Goal: Task Accomplishment & Management: Use online tool/utility

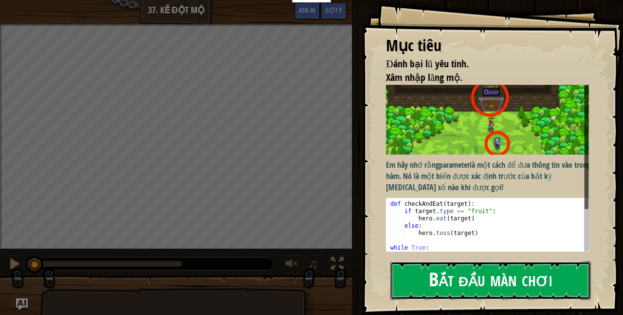
click at [458, 274] on button "Bắt đầu màn chơi" at bounding box center [491, 280] width 201 height 38
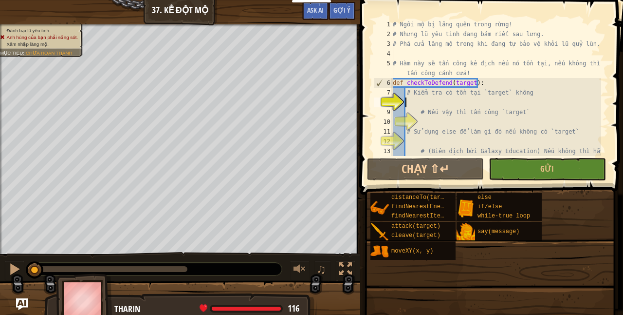
click at [446, 103] on div "# Ngôi mộ bị lãng quên trong rừng! # Nhưng lũ yêu tinh đang bám riết sau lưng. …" at bounding box center [500, 102] width 219 height 166
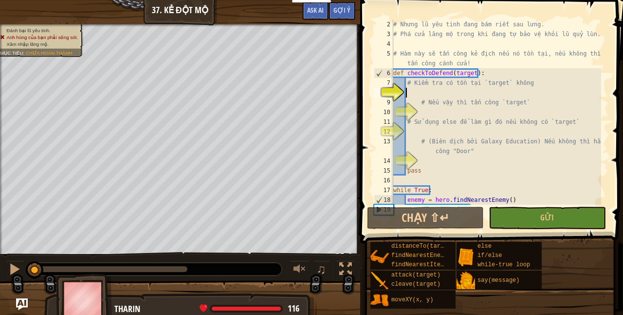
click at [437, 111] on div "# Nhưng lũ yêu tinh đang bám riết sau lưng. # Phá cửa lăng mộ trong khi đang tự…" at bounding box center [496, 121] width 210 height 205
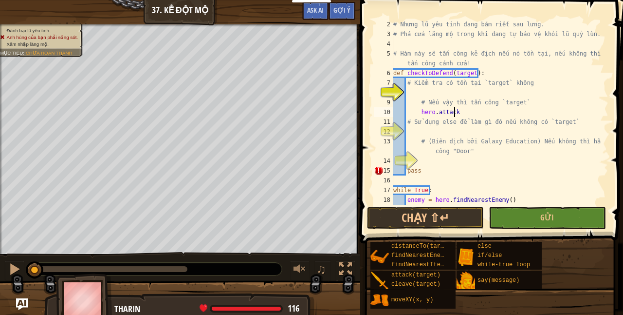
scroll to position [4, 5]
type textarea "hero.attack(target)"
click at [426, 127] on div "# Nhưng lũ yêu tinh đang bám riết sau lưng. # Phá cửa lăng mộ trong khi đang tự…" at bounding box center [496, 121] width 210 height 205
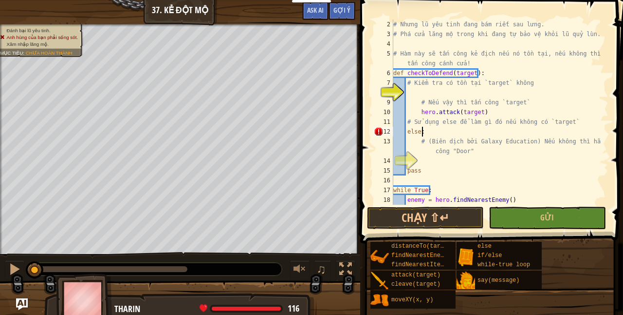
click at [423, 167] on div "# Nhưng lũ yêu tinh đang bám riết sau lưng. # Phá cửa lăng mộ trong khi đang tự…" at bounding box center [496, 121] width 210 height 205
type textarea "pass"
click at [423, 164] on div "# Nhưng lũ yêu tinh đang bám riết sau lưng. # Phá cửa lăng mộ trong khi đang tự…" at bounding box center [496, 121] width 210 height 205
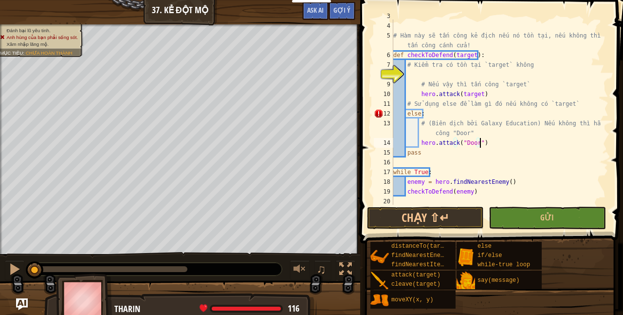
scroll to position [29, 0]
click at [440, 110] on div "# Phá cửa lăng mộ trong khi đang tự bảo vệ khỏi lũ quỷ lùn. # Hàm này sẽ tấn cô…" at bounding box center [496, 112] width 210 height 205
click at [406, 112] on div "# Phá cửa lăng mộ trong khi đang tự bảo vệ khỏi lũ quỷ lùn. # Hàm này sẽ tấn cô…" at bounding box center [496, 112] width 210 height 205
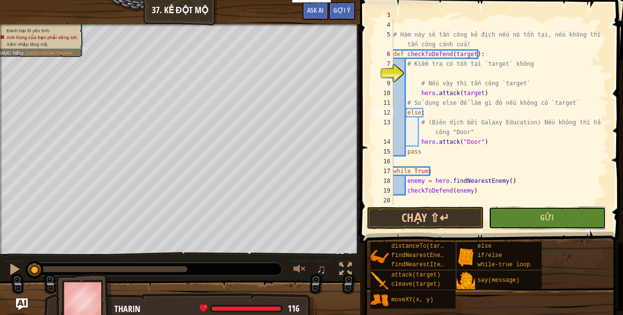
click at [540, 226] on button "Gửi" at bounding box center [547, 217] width 117 height 22
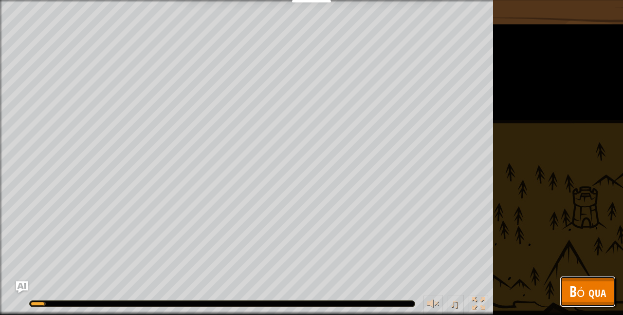
click at [595, 293] on span "Bỏ qua" at bounding box center [588, 291] width 37 height 20
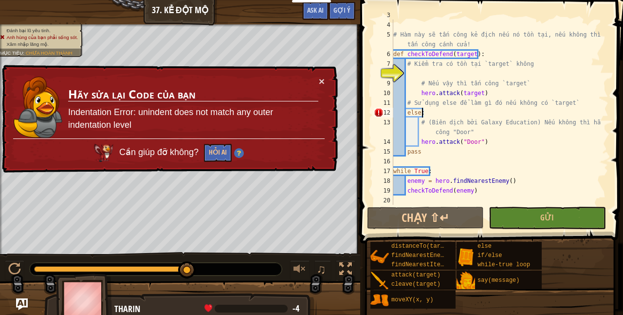
click at [433, 117] on div "# Phá cửa lăng mộ trong khi đang tự bảo vệ khỏi lũ quỷ lùn. # Hàm này sẽ tấn cô…" at bounding box center [496, 112] width 210 height 205
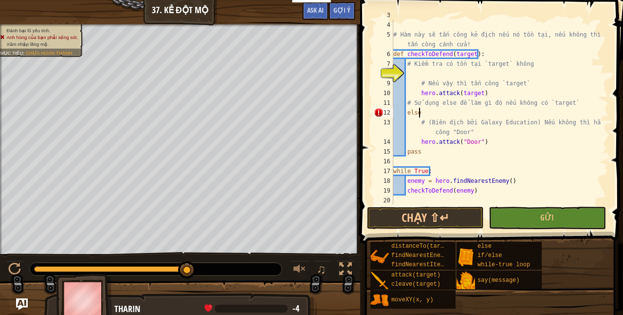
scroll to position [4, 1]
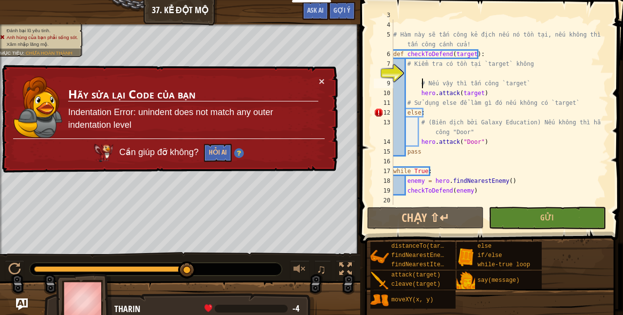
click at [421, 80] on div "# Phá cửa lăng mộ trong khi đang tự bảo vệ khỏi lũ quỷ lùn. # Hàm này sẽ tấn cô…" at bounding box center [496, 112] width 210 height 205
type textarea "# Nếu vậy thì tấn công `target`"
click at [411, 76] on div "# Phá cửa lăng mộ trong khi đang tự bảo vệ khỏi lũ quỷ lùn. # Hàm này sẽ tấn cô…" at bounding box center [496, 112] width 210 height 205
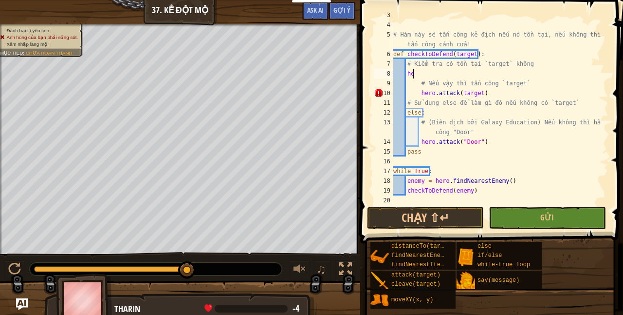
scroll to position [4, 1]
type textarea "h"
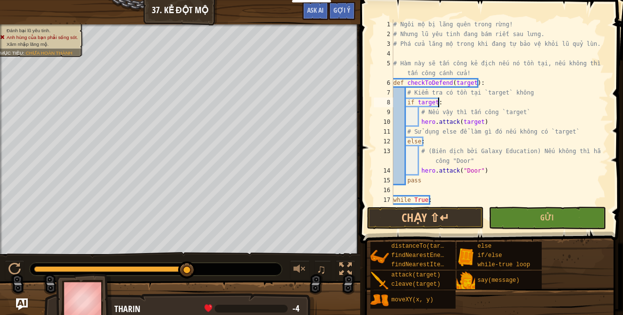
scroll to position [29, 0]
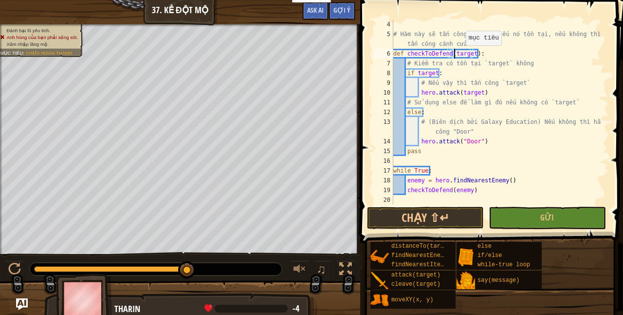
drag, startPoint x: 452, startPoint y: 55, endPoint x: 467, endPoint y: 54, distance: 15.6
click at [467, 54] on div "# Hàm này sẽ tấn công kẻ địch nếu nó tồn tại, nếu không thì hãy tấn công cánh c…" at bounding box center [496, 121] width 210 height 205
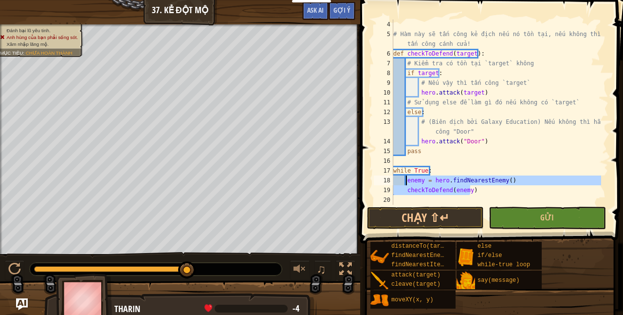
drag, startPoint x: 473, startPoint y: 192, endPoint x: 405, endPoint y: 180, distance: 69.3
click at [405, 180] on div "# Hàm này sẽ tấn công kẻ địch nếu nó tồn tại, nếu không thì hãy tấn công cánh c…" at bounding box center [496, 121] width 210 height 205
click at [413, 179] on div "# Hàm này sẽ tấn công kẻ địch nếu nó tồn tại, nếu không thì hãy tấn công cánh c…" at bounding box center [496, 111] width 210 height 185
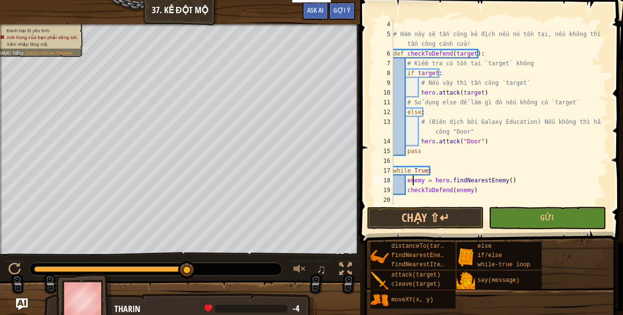
drag, startPoint x: 436, startPoint y: 181, endPoint x: 451, endPoint y: 184, distance: 14.9
click at [443, 182] on div "# Hàm này sẽ tấn công kẻ địch nếu nó tồn tại, nếu không thì hãy tấn công cánh c…" at bounding box center [496, 121] width 210 height 205
drag, startPoint x: 451, startPoint y: 184, endPoint x: 458, endPoint y: 189, distance: 8.8
click at [458, 189] on div "# Hàm này sẽ tấn công kẻ địch nếu nó tồn tại, nếu không thì hãy tấn công cánh c…" at bounding box center [496, 121] width 210 height 205
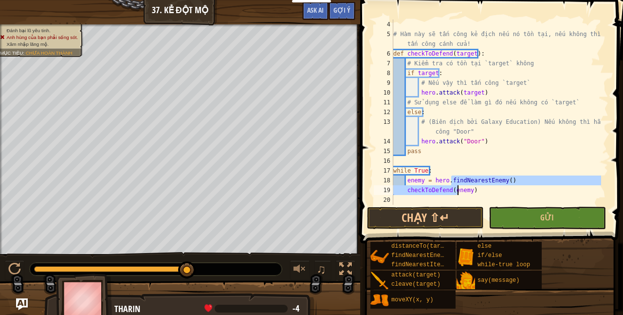
click at [463, 194] on div "# Hàm này sẽ tấn công kẻ địch nếu nó tồn tại, nếu không thì hãy tấn công cánh c…" at bounding box center [496, 121] width 210 height 205
type textarea "checkToDefend(enemy)"
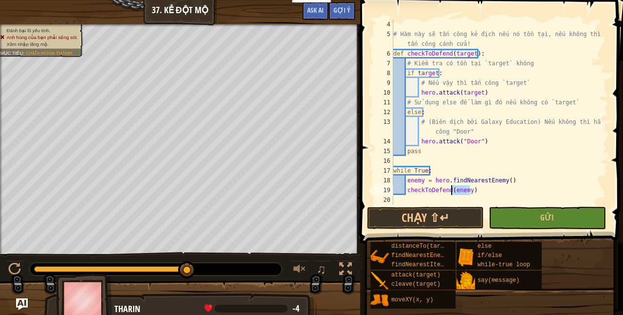
drag, startPoint x: 469, startPoint y: 190, endPoint x: 450, endPoint y: 192, distance: 19.1
click at [450, 192] on div "# Hàm này sẽ tấn công kẻ địch nếu nó tồn tại, nếu không thì hãy tấn công cánh c…" at bounding box center [496, 121] width 210 height 205
click at [450, 192] on div "# Hàm này sẽ tấn công kẻ địch nếu nó tồn tại, nếu không thì hãy tấn công cánh c…" at bounding box center [496, 111] width 210 height 185
click at [536, 224] on button "Gửi" at bounding box center [547, 217] width 117 height 22
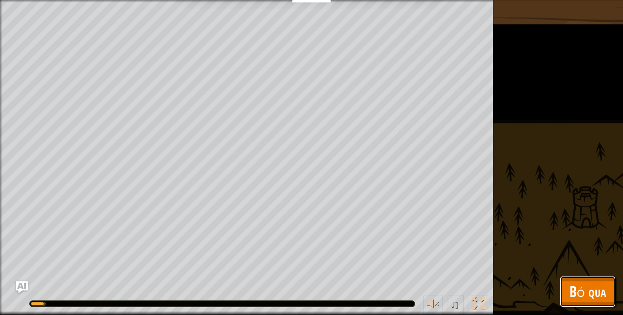
click at [582, 295] on span "Bỏ qua" at bounding box center [588, 291] width 37 height 20
